Goal: Task Accomplishment & Management: Use online tool/utility

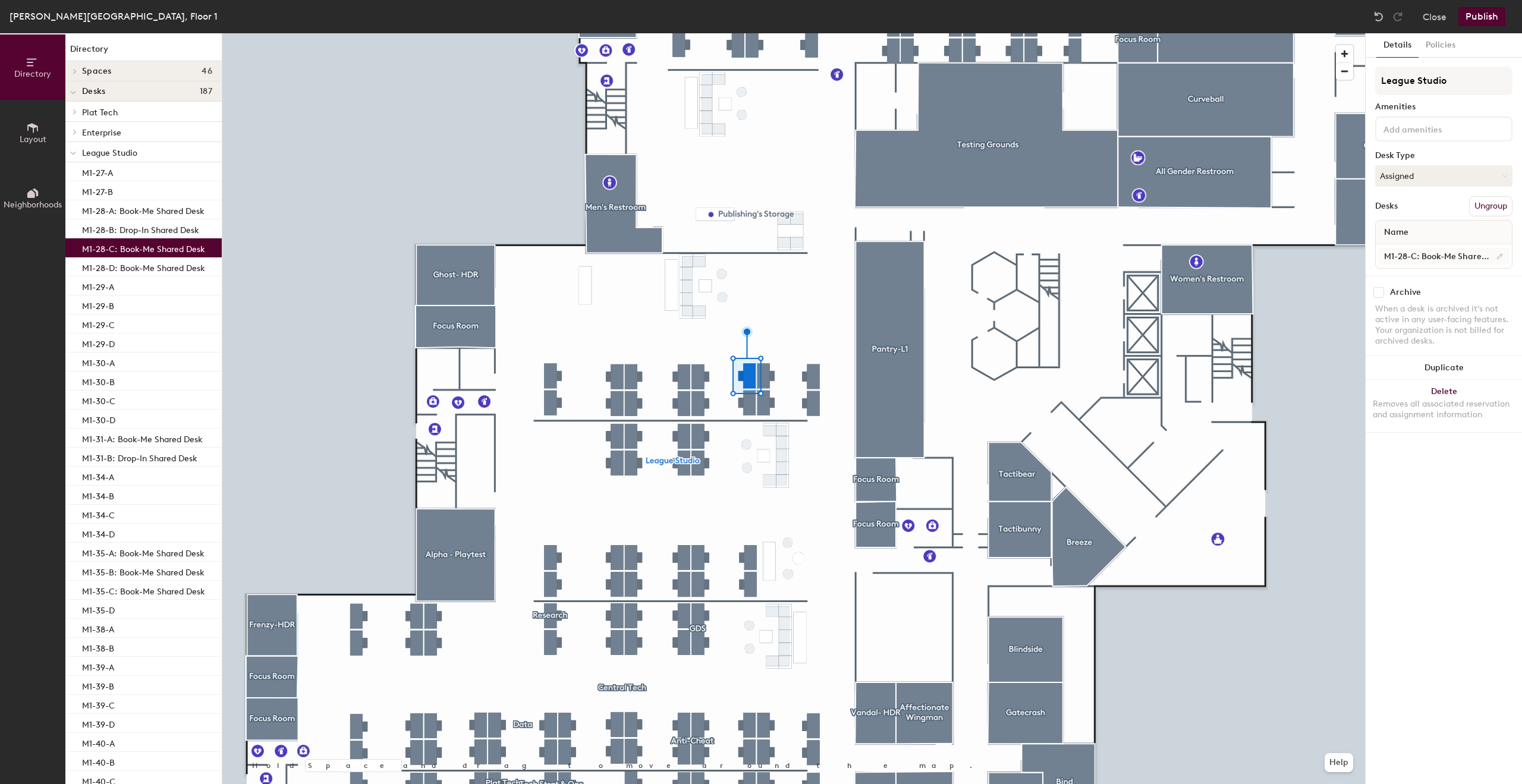
click at [1425, 248] on div "M1-28-C: Book-Me Shared Desk" at bounding box center [1444, 256] width 136 height 24
click at [1424, 257] on input "M1-28-C: Book-Me Shared Desk" at bounding box center [1443, 256] width 131 height 17
click at [1421, 257] on input "M1-28-C: Book-Me Shared Desk" at bounding box center [1443, 256] width 131 height 17
drag, startPoint x: 1417, startPoint y: 258, endPoint x: 1522, endPoint y: 244, distance: 105.9
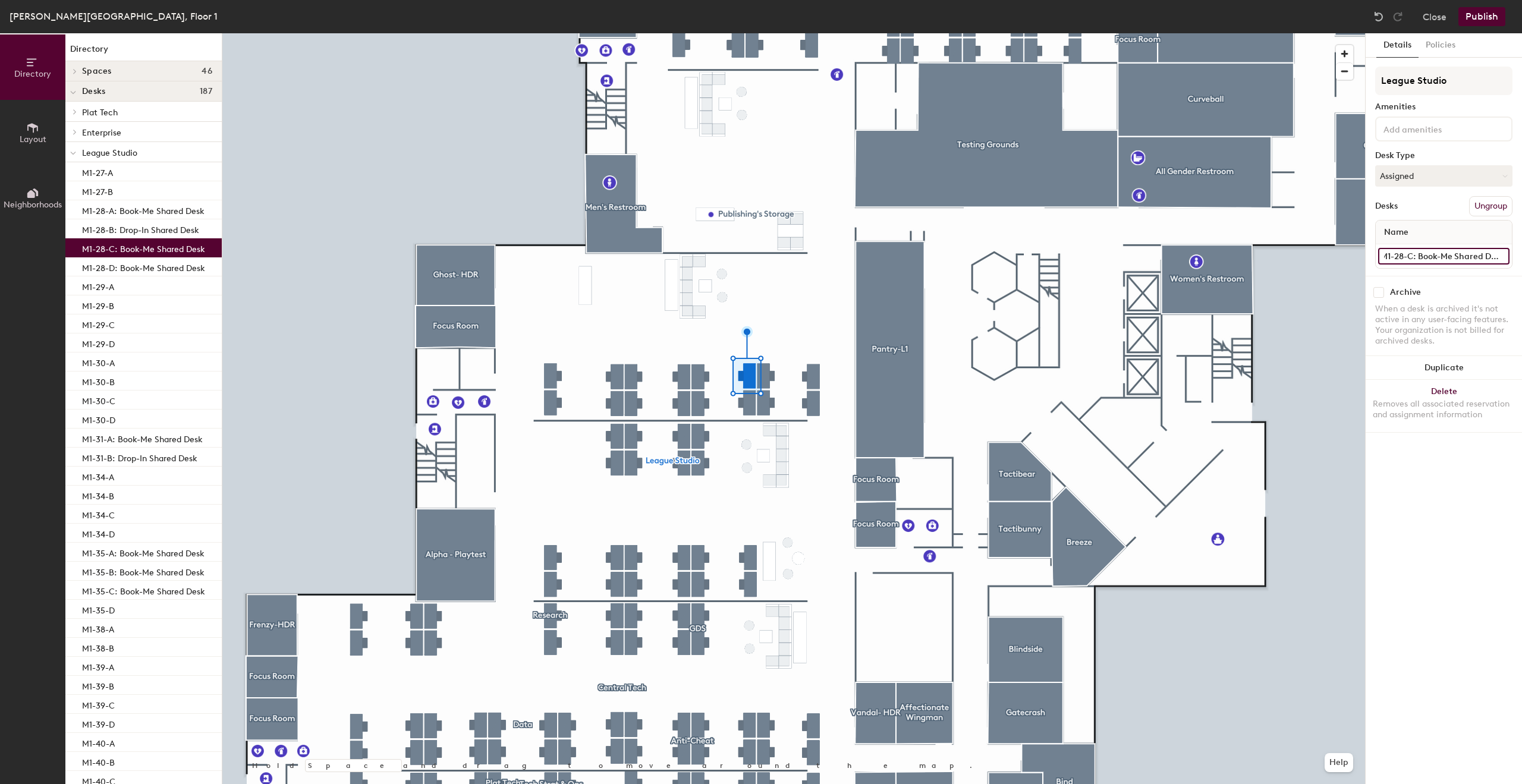
click at [1522, 244] on div "Details Policies League Studio Amenities Desk Type Assigned Desks Ungroup Name …" at bounding box center [1444, 408] width 157 height 751
type input "M1-28-C"
click at [1497, 19] on button "Publish" at bounding box center [1482, 16] width 47 height 19
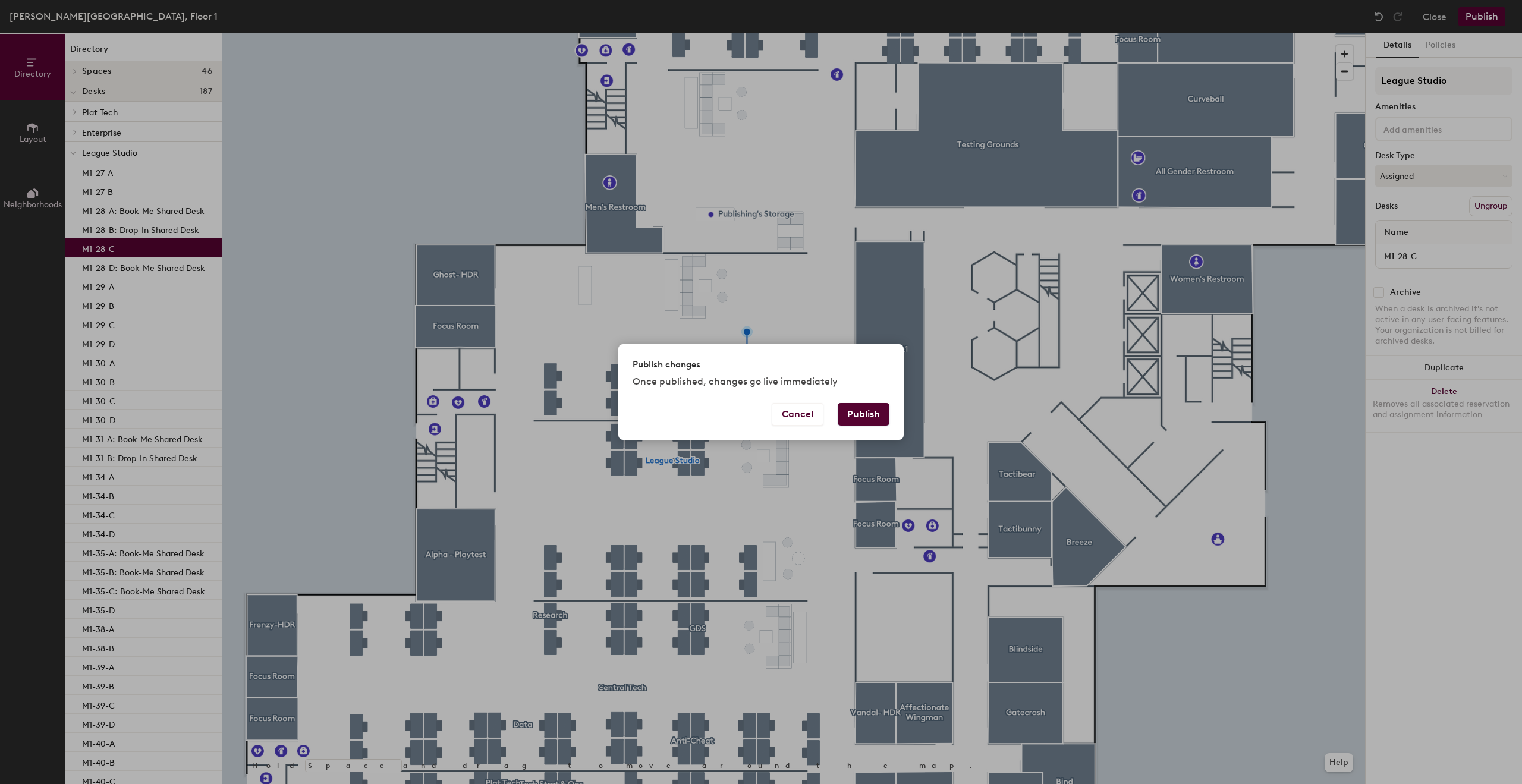
click at [842, 414] on button "Publish" at bounding box center [863, 414] width 52 height 22
